Goal: Communication & Community: Answer question/provide support

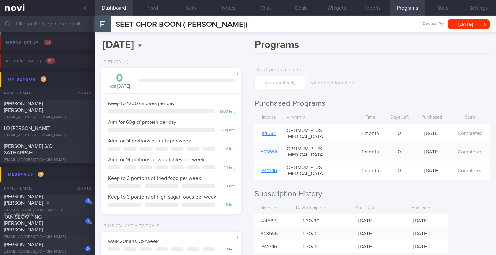
select select "8"
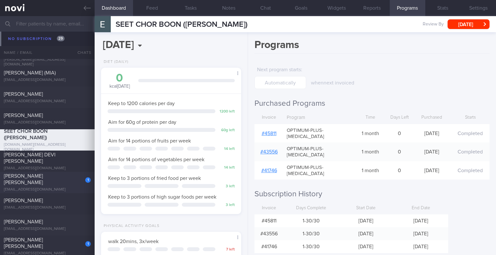
scroll to position [1788, 0]
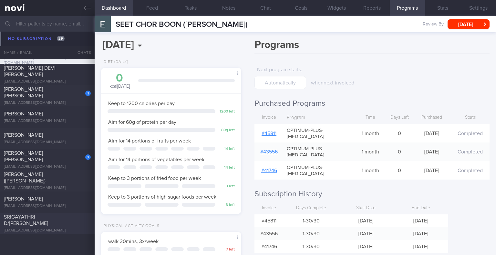
click at [47, 220] on div "SRIGAYATHRI D/[PERSON_NAME]" at bounding box center [46, 220] width 85 height 13
type input "check appt"
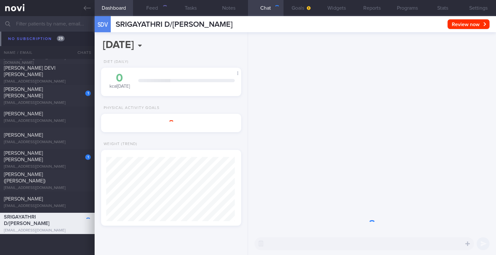
select select "9"
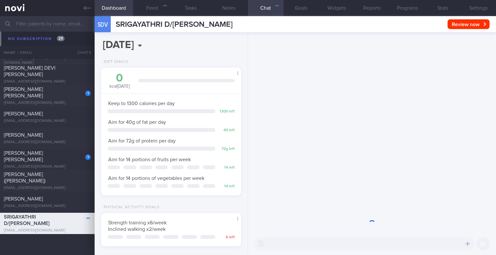
scroll to position [71, 124]
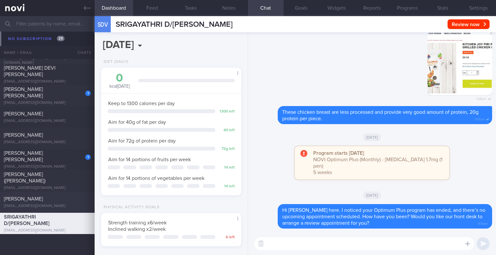
click at [27, 199] on span "[PERSON_NAME]" at bounding box center [23, 199] width 39 height 5
type input "[DATE]"
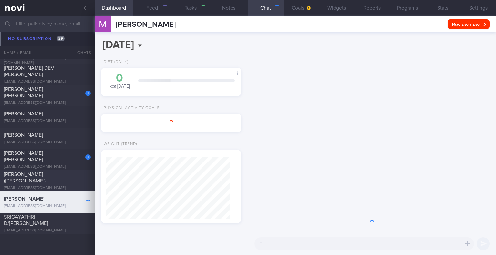
select select "9"
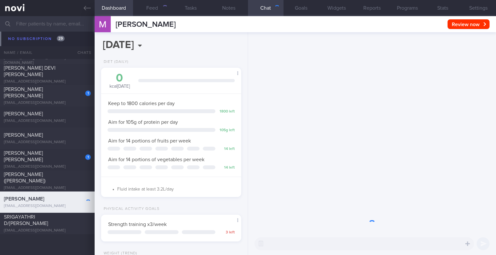
scroll to position [322932, 322879]
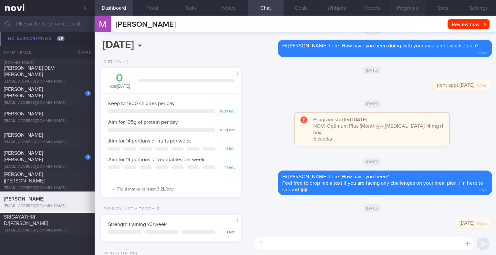
click at [403, 3] on button "Programs" at bounding box center [408, 8] width 36 height 16
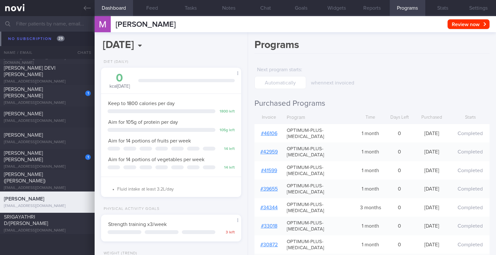
click at [266, 131] on link "# 46106" at bounding box center [269, 133] width 16 height 5
click at [268, 11] on button "Chat" at bounding box center [266, 8] width 36 height 16
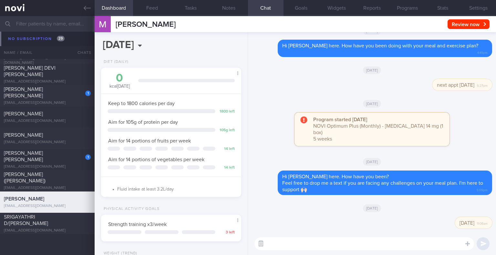
click at [262, 245] on button "button" at bounding box center [261, 244] width 12 height 12
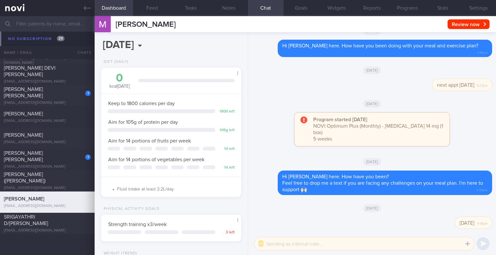
click at [271, 245] on textarea at bounding box center [365, 244] width 220 height 13
type textarea "[DATE]"
click at [481, 246] on button "submit" at bounding box center [483, 244] width 13 height 13
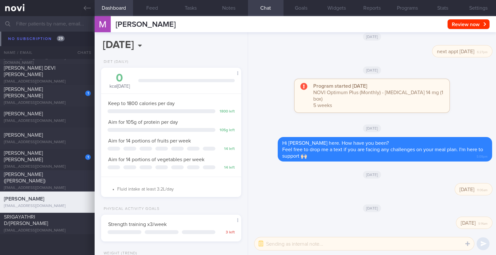
click at [45, 186] on div "[EMAIL_ADDRESS][DOMAIN_NAME]" at bounding box center [47, 188] width 87 height 5
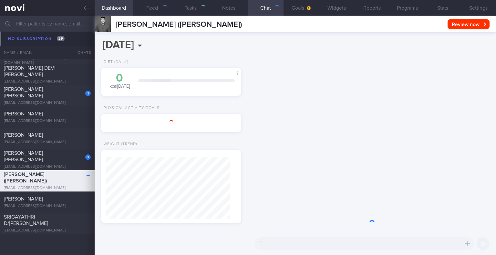
select select "9"
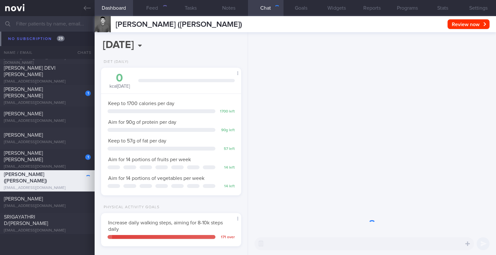
scroll to position [71, 124]
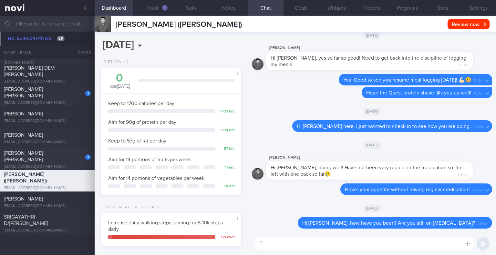
click at [49, 165] on div "[EMAIL_ADDRESS][DOMAIN_NAME]" at bounding box center [47, 167] width 87 height 5
type input "[DATE]"
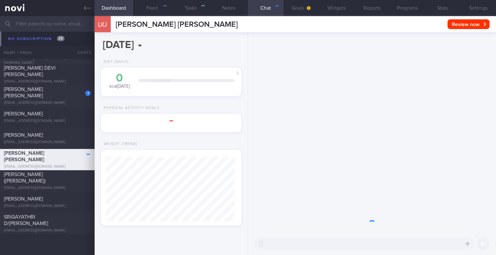
select select "9"
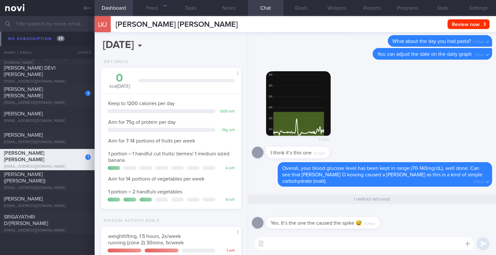
scroll to position [71, 124]
click at [405, 231] on div "Yes. It’s the one the caused the spike 😅 6:24pm" at bounding box center [372, 221] width 240 height 23
click at [162, 7] on div "173" at bounding box center [163, 7] width 8 height 5
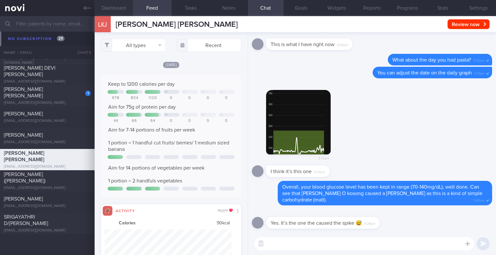
click at [113, 5] on button "Dashboard" at bounding box center [114, 8] width 38 height 16
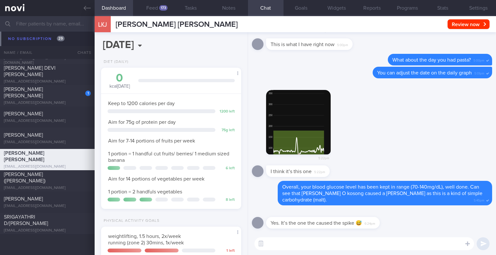
click at [287, 244] on textarea at bounding box center [365, 244] width 220 height 13
click at [346, 250] on textarea "Good experiment 😂" at bounding box center [365, 244] width 220 height 13
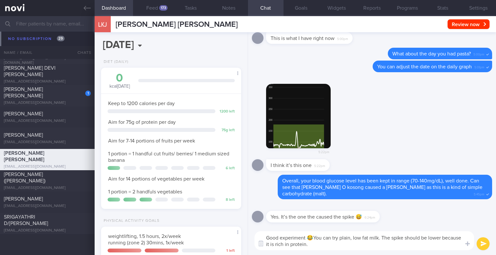
type textarea "Good experiment 😂You can try plain, low fat milk. The spike should be lower bec…"
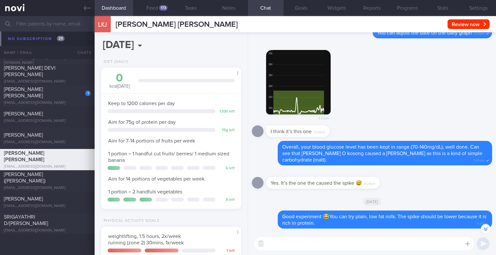
scroll to position [-33, 0]
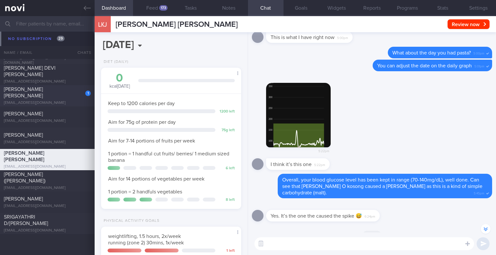
click at [75, 101] on div "[EMAIL_ADDRESS][DOMAIN_NAME]" at bounding box center [47, 103] width 87 height 5
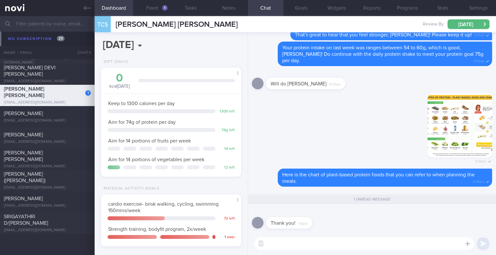
scroll to position [1746, 0]
click at [304, 247] on textarea at bounding box center [365, 244] width 220 height 13
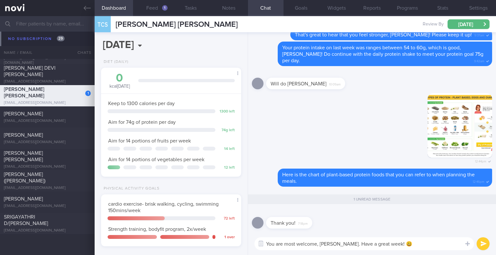
type textarea "You are most welcome, [PERSON_NAME]. Have a great week! 😃"
click at [483, 243] on button "submit" at bounding box center [483, 244] width 13 height 13
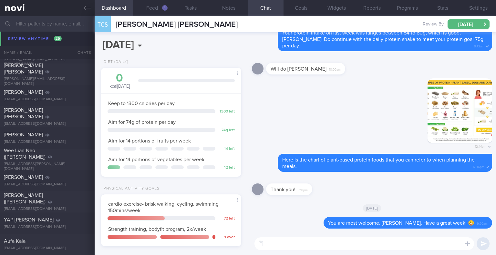
scroll to position [615, 0]
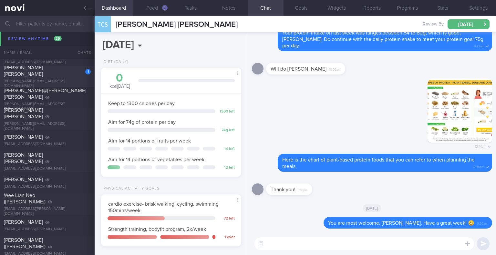
click at [31, 79] on div "[PERSON_NAME][EMAIL_ADDRESS][DOMAIN_NAME]" at bounding box center [47, 84] width 87 height 10
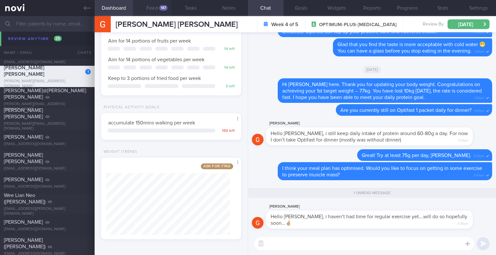
click at [149, 6] on button "Feed 147" at bounding box center [152, 8] width 38 height 16
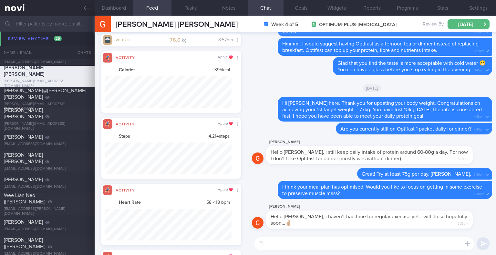
scroll to position [322971, 322876]
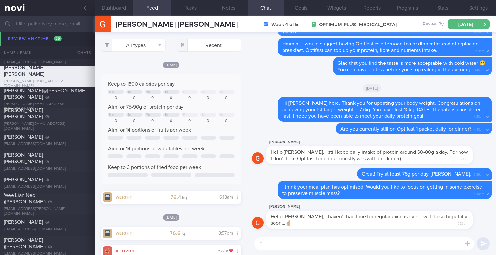
click at [304, 247] on textarea at bounding box center [365, 244] width 220 height 13
paste textarea "[URL][DOMAIN_NAME] [URL][DOMAIN_NAME] [URL][DOMAIN_NAME] [URL][DOMAIN_NAME]"
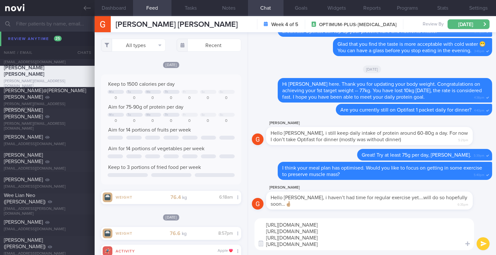
scroll to position [0, 0]
click at [413, 233] on textarea "[URL][DOMAIN_NAME] [URL][DOMAIN_NAME] [URL][DOMAIN_NAME] [URL][DOMAIN_NAME]" at bounding box center [365, 235] width 220 height 32
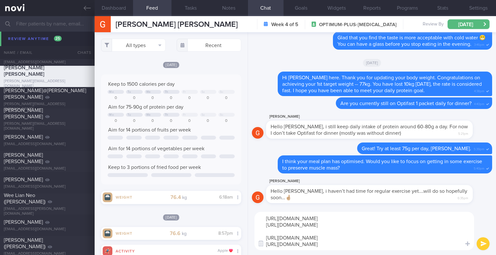
click at [265, 220] on textarea "[URL][DOMAIN_NAME] [URL][DOMAIN_NAME] [URL][DOMAIN_NAME] [URL][DOMAIN_NAME]" at bounding box center [365, 231] width 220 height 38
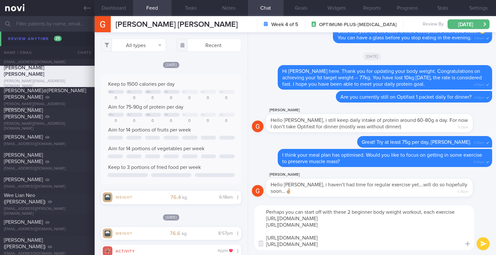
click at [435, 221] on textarea "Perhaps you can start off with these 2 beginner body weight workout, each exerc…" at bounding box center [365, 228] width 220 height 45
drag, startPoint x: 459, startPoint y: 211, endPoint x: 259, endPoint y: 210, distance: 199.9
click at [259, 210] on textarea "Perhaps you can start off with these 2 beginner body weight workout, each exerc…" at bounding box center [365, 228] width 220 height 45
paste textarea "check out this 10-minute NOVI Beginner Workout 1A! It’s a perfect way to get st…"
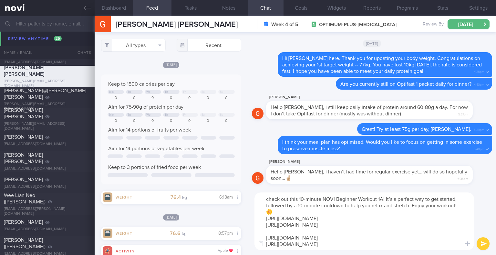
click at [267, 200] on textarea "check out this 10-minute NOVI Beginner Workout 1A! It’s a perfect way to get st…" at bounding box center [365, 222] width 220 height 58
click at [422, 198] on textarea "Perhaps you can check out this 10-minute NOVI Beginner Workout 1A! It’s a perfe…" at bounding box center [365, 222] width 220 height 58
click at [339, 210] on textarea "Perhaps you can check out this 10-minute NOVI Beginner Workout 1A & 1B! It’s a …" at bounding box center [365, 222] width 220 height 58
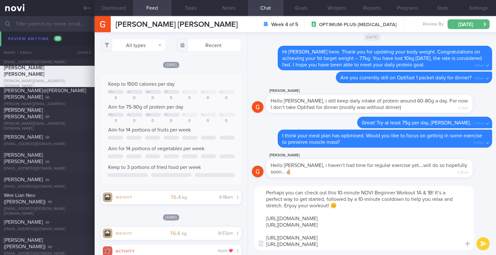
click at [268, 195] on textarea "Perhaps you can check out this 10-minute NOVI Beginner Workout 1A & 1B! It’s a …" at bounding box center [365, 218] width 220 height 64
click at [266, 194] on textarea "Perhaps you can check out this 10-minute NOVI Beginner Workout 1A & 1B! It’s a …" at bounding box center [365, 218] width 220 height 64
click at [350, 204] on textarea "Perhaps you can check out this 10-minute NOVI Beginner Workout 1A & 1B! It’s a …" at bounding box center [365, 218] width 220 height 64
click at [327, 205] on textarea "Perhaps you can check out this 10-minute NOVI Beginner Workout 1A & 1B! It’s a …" at bounding box center [365, 218] width 220 height 64
click at [391, 209] on textarea "Perhaps you can check out this 10-minute NOVI Beginner Workout 1A & 1B! It’s a …" at bounding box center [365, 218] width 220 height 64
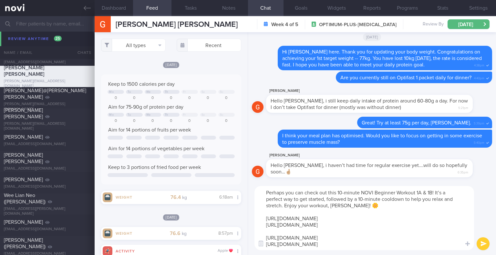
click at [391, 209] on textarea "Perhaps you can check out this 10-minute NOVI Beginner Workout 1A & 1B! It’s a …" at bounding box center [365, 218] width 220 height 64
click at [338, 191] on textarea "Perhaps you can check out this 10-minute NOVI Beginner Workout 1A & 1B! It’s a …" at bounding box center [365, 218] width 220 height 64
click at [422, 208] on textarea "Perhaps you can check out this short 10-minute NOVI Beginner Workout 1A & 1B! I…" at bounding box center [365, 218] width 220 height 64
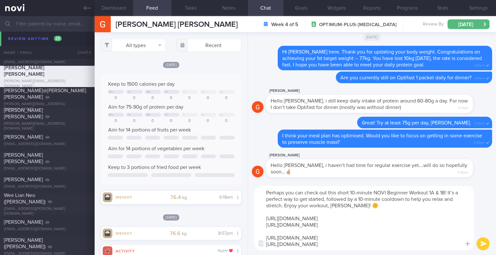
type textarea "Perhaps you can check out this short 10-minute NOVI Beginner Workout 1A & 1B! I…"
click at [483, 243] on button "submit" at bounding box center [483, 244] width 13 height 13
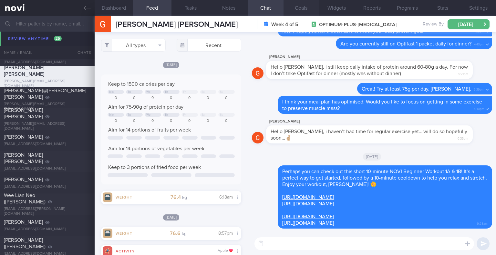
click at [308, 9] on button "Goals" at bounding box center [302, 8] width 36 height 16
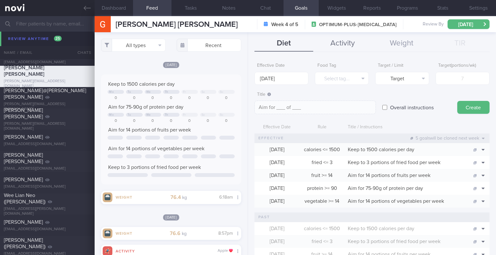
click at [338, 41] on button "Activity" at bounding box center [342, 44] width 59 height 16
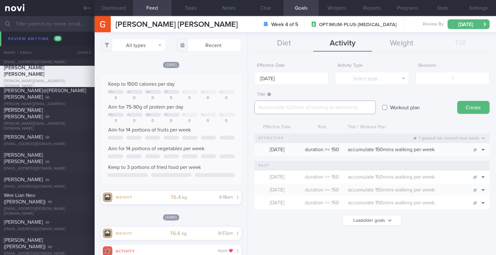
click at [274, 105] on textarea at bounding box center [315, 108] width 121 height 14
paste textarea "check out this 10-minute NOVI Beginner Workout 1A! It’s a perfect way to get st…"
type textarea "check out this 10-minute NOVI Beginner Workout 1A! It’s a perfect way to get st…"
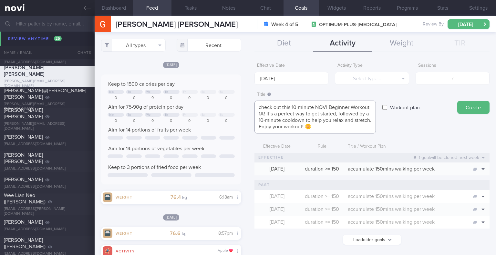
drag, startPoint x: 311, startPoint y: 126, endPoint x: 240, endPoint y: 103, distance: 74.9
click at [240, 103] on div "Dashboard Feed 147 Tasks Notes Chat Goals Widgets Reports Programs Stats Settin…" at bounding box center [295, 135] width 401 height 239
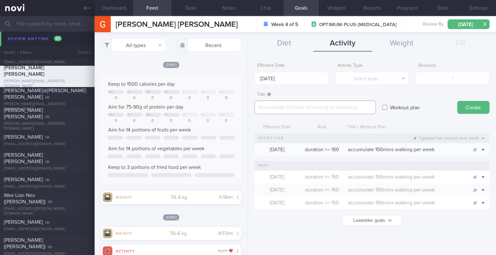
click at [320, 105] on textarea at bounding box center [315, 108] width 121 height 14
paste textarea "[URL][DOMAIN_NAME] [URL][DOMAIN_NAME] [URL][DOMAIN_NAME] [URL][DOMAIN_NAME]"
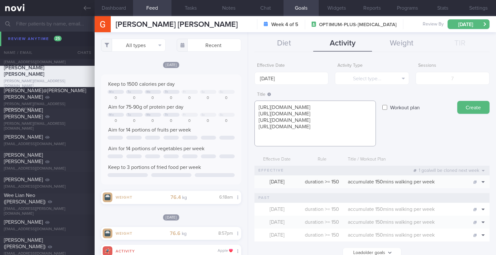
click at [323, 113] on textarea "[URL][DOMAIN_NAME] [URL][DOMAIN_NAME] [URL][DOMAIN_NAME] [URL][DOMAIN_NAME]" at bounding box center [315, 124] width 121 height 46
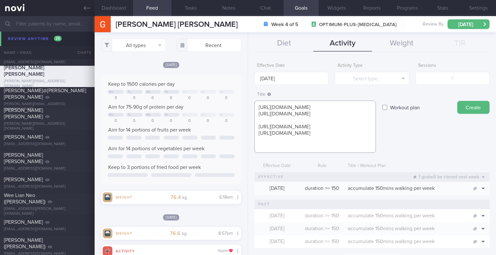
type textarea "[URL][DOMAIN_NAME] [URL][DOMAIN_NAME] [URL][DOMAIN_NAME] [URL][DOMAIN_NAME]"
click at [388, 108] on label "Workout plan" at bounding box center [405, 107] width 36 height 13
click at [387, 108] on input "Workout plan" at bounding box center [384, 107] width 5 height 13
checkbox input "true"
click at [343, 95] on label "Workout Plan" at bounding box center [315, 95] width 116 height 6
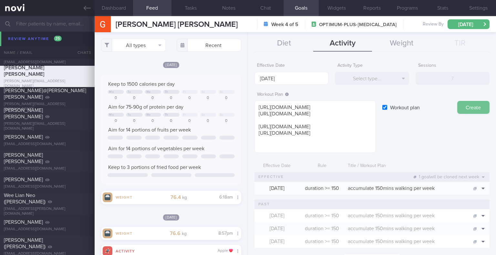
click at [463, 107] on button "Create" at bounding box center [473, 107] width 32 height 13
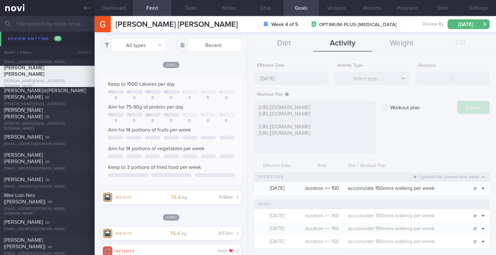
checkbox input "false"
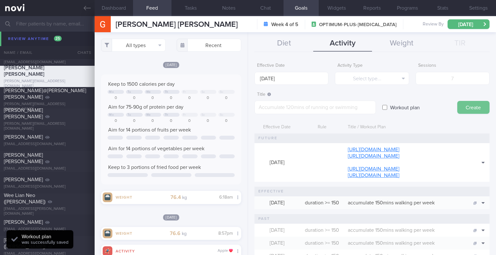
scroll to position [0, 0]
click at [270, 5] on button "Chat" at bounding box center [266, 8] width 36 height 16
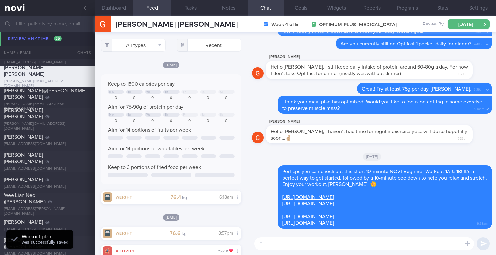
click at [322, 246] on textarea at bounding box center [365, 244] width 220 height 13
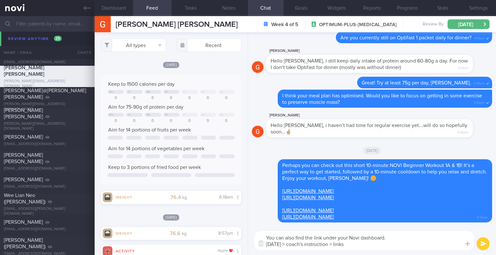
click at [362, 246] on textarea "You can also find the link under your Novi dashboard. [DATE] > coach's instruct…" at bounding box center [365, 241] width 220 height 19
drag, startPoint x: 349, startPoint y: 244, endPoint x: 332, endPoint y: 245, distance: 17.1
click at [332, 245] on textarea "You can also find the link under your Novi dashboard. [DATE] > coach's instruct…" at bounding box center [365, 241] width 220 height 19
click at [409, 246] on textarea "You can also find the link under your Novi dashboard. [DATE] > coach's instruct…" at bounding box center [365, 241] width 220 height 19
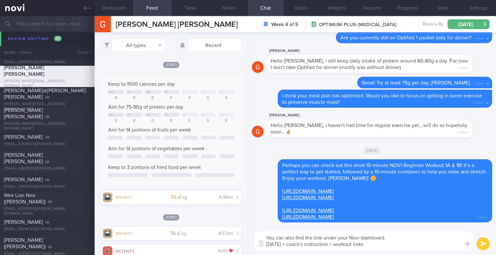
click at [411, 244] on textarea "You can also find the link under your Novi dashboard. [DATE] > coach's instruct…" at bounding box center [365, 241] width 220 height 19
click at [322, 240] on textarea "You can also find the link under your Novi dashboard. [DATE] > coach's instruct…" at bounding box center [365, 241] width 220 height 19
click at [364, 244] on textarea "You can also find the link under your Novi dashboard. [DATE] > coach's instruct…" at bounding box center [365, 241] width 220 height 19
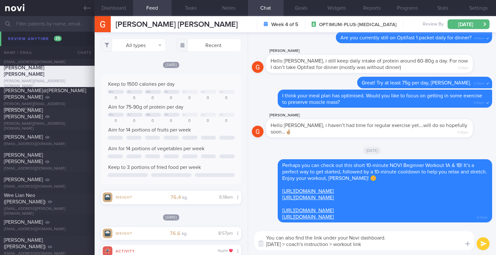
drag, startPoint x: 337, startPoint y: 237, endPoint x: 323, endPoint y: 239, distance: 14.0
click at [323, 239] on textarea "You can also find the link under your Novi dashboard. [DATE] > coach's instruct…" at bounding box center [365, 241] width 220 height 19
click at [373, 247] on textarea "You can also find the link on your Novi dashboard. [DATE] > coach's instruction…" at bounding box center [365, 241] width 220 height 19
click at [389, 243] on textarea "You can also find the link on your Novi dashboard. [DATE] > coach's instruction…" at bounding box center [365, 241] width 220 height 19
click at [412, 244] on textarea "You can also find the link on your Novi dashboard. [DATE] > coach's instruction…" at bounding box center [365, 241] width 220 height 19
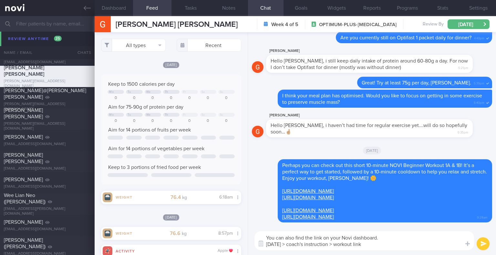
click at [414, 237] on textarea "You can also find the link on your Novi dashboard. [DATE] > coach's instruction…" at bounding box center [365, 241] width 220 height 19
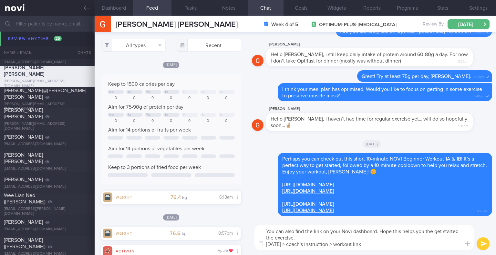
click at [414, 237] on textarea "You can also find the link on your Novi dashboard. Hope this helps you the get …" at bounding box center [365, 238] width 220 height 26
drag, startPoint x: 435, startPoint y: 232, endPoint x: 427, endPoint y: 231, distance: 8.2
click at [427, 231] on textarea "You can also find the link on your Novi dashboard. Hope this helps you the get …" at bounding box center [365, 238] width 220 height 26
click at [394, 241] on textarea "You can also find the link on your Novi dashboard. Hope this helps you to get s…" at bounding box center [365, 238] width 220 height 26
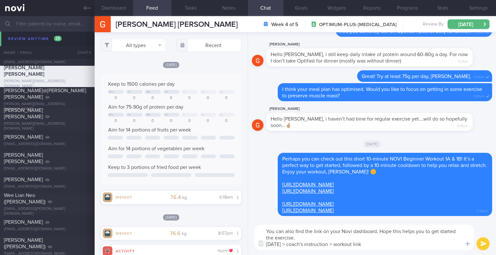
click at [298, 238] on textarea "You can also find the link on your Novi dashboard. Hope this helps you to get s…" at bounding box center [365, 238] width 220 height 26
click at [382, 244] on textarea "You can also find the link on your Novi dashboard. Hope this helps you to get s…" at bounding box center [365, 238] width 220 height 26
click at [394, 245] on textarea "You can also find the link on your Novi dashboard. Hope this helps you to get s…" at bounding box center [365, 238] width 220 height 26
click at [433, 231] on textarea "You can also find the link on your Novi dashboard. Hope this helps you to get s…" at bounding box center [365, 238] width 220 height 26
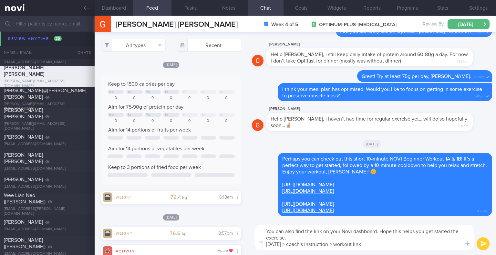
click at [405, 241] on textarea "You can also find the link on your Novi dashboard. Hope this helps you get star…" at bounding box center [365, 238] width 220 height 26
drag, startPoint x: 286, startPoint y: 238, endPoint x: 381, endPoint y: 232, distance: 95.5
click at [381, 232] on textarea "You can also find the link on your Novi dashboard. Hope this helps you get star…" at bounding box center [365, 238] width 220 height 26
click at [418, 234] on textarea "You can also find the link on your Novi dashboard. Hope this helps you get star…" at bounding box center [365, 238] width 220 height 26
drag, startPoint x: 380, startPoint y: 232, endPoint x: 408, endPoint y: 241, distance: 28.5
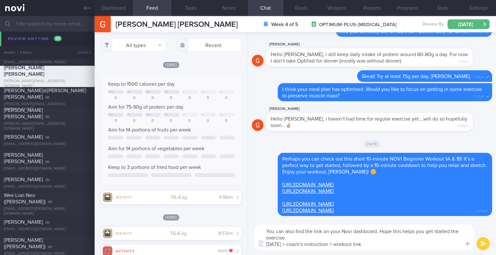
click at [408, 241] on textarea "You can also find the link on your Novi dashboard. Hope this helps you get star…" at bounding box center [365, 238] width 220 height 26
paste textarea "with the exercise"
click at [408, 240] on textarea "You can also find the link on your Novi dashboard. Hope this helps you get star…" at bounding box center [365, 238] width 220 height 26
type textarea "You can also find the link on your Novi dashboard. Hope this helps you get star…"
click at [486, 242] on button "submit" at bounding box center [483, 244] width 13 height 13
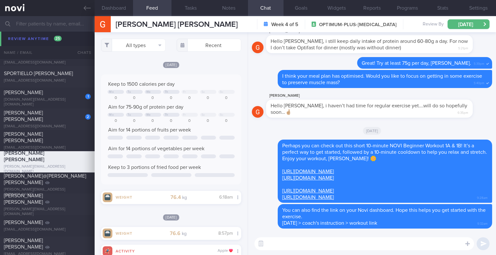
scroll to position [433, 0]
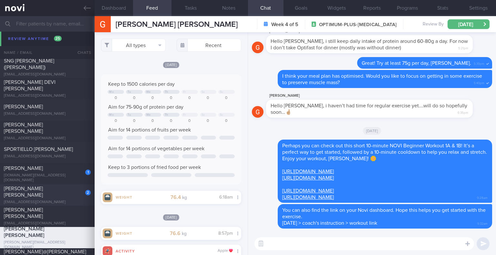
click at [43, 190] on span "[PERSON_NAME] [PERSON_NAME]" at bounding box center [23, 192] width 39 height 12
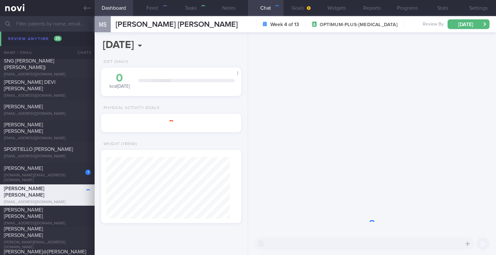
type input "[DATE]"
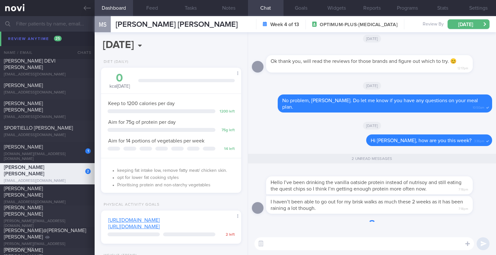
scroll to position [411, 0]
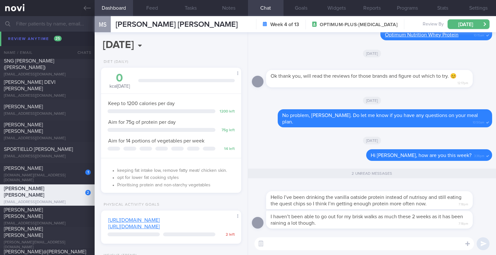
click at [339, 141] on div "[DATE]" at bounding box center [372, 140] width 240 height 18
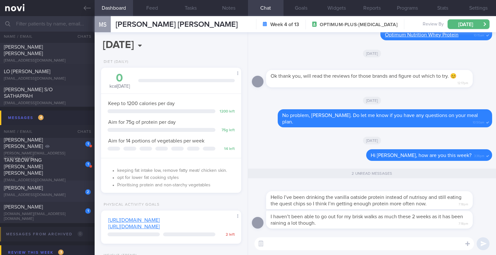
scroll to position [0, 0]
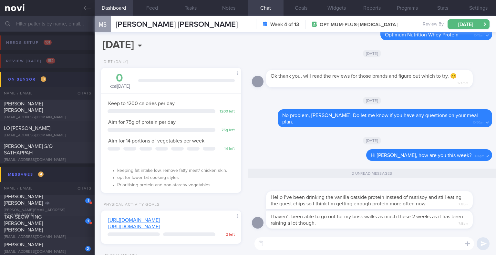
click at [309, 243] on textarea at bounding box center [365, 244] width 220 height 13
click at [160, 219] on link "[URL][DOMAIN_NAME]" at bounding box center [134, 220] width 52 height 5
click at [137, 225] on link "[URL][DOMAIN_NAME]" at bounding box center [134, 226] width 52 height 5
click at [357, 242] on textarea at bounding box center [365, 244] width 220 height 13
drag, startPoint x: 416, startPoint y: 207, endPoint x: 471, endPoint y: 206, distance: 55.2
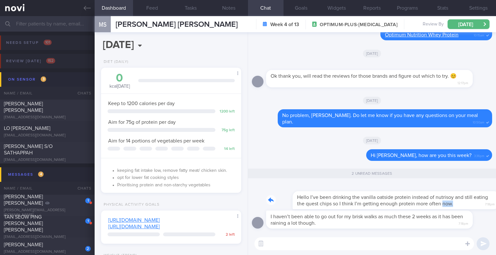
click at [471, 206] on div "Hello I’ve been drinking the vanilla oatside protein instead of nutrisoy and st…" at bounding box center [379, 197] width 226 height 26
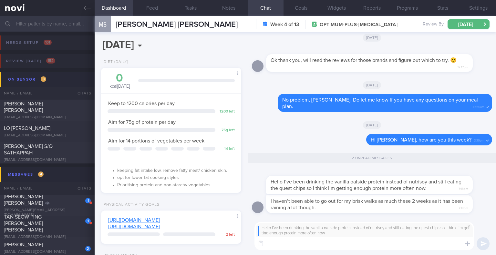
click at [384, 244] on textarea at bounding box center [365, 244] width 220 height 13
click at [270, 246] on textarea at bounding box center [365, 244] width 220 height 13
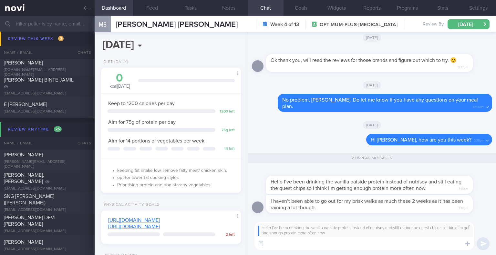
scroll to position [323, 0]
